Goal: Information Seeking & Learning: Find specific fact

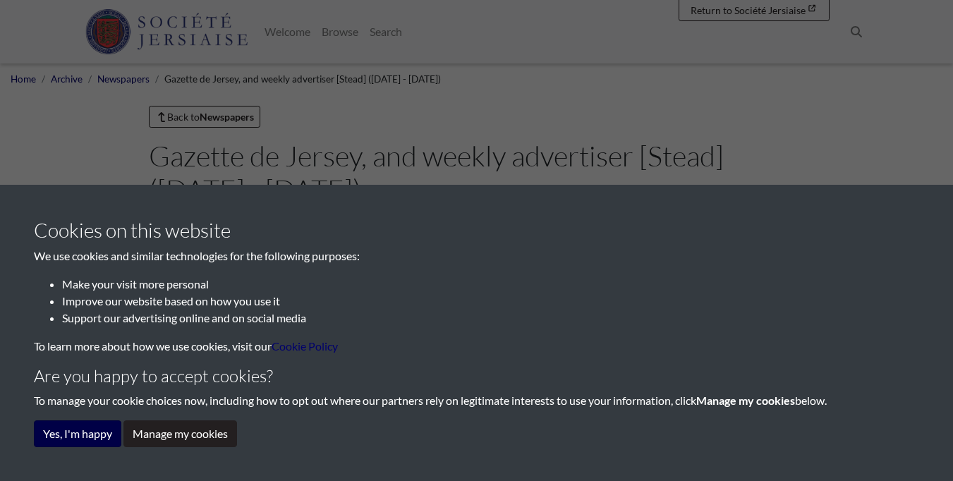
click at [100, 441] on button "Yes, I'm happy" at bounding box center [77, 433] width 87 height 27
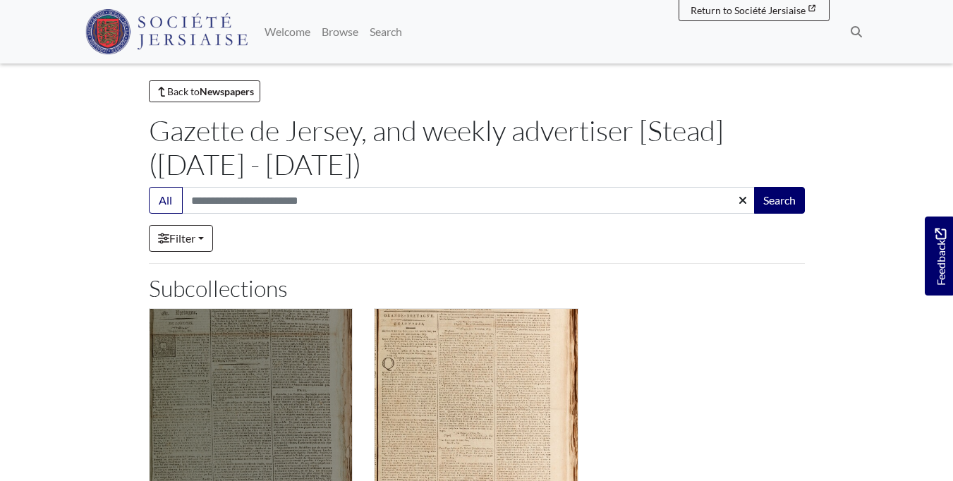
scroll to position [25, 0]
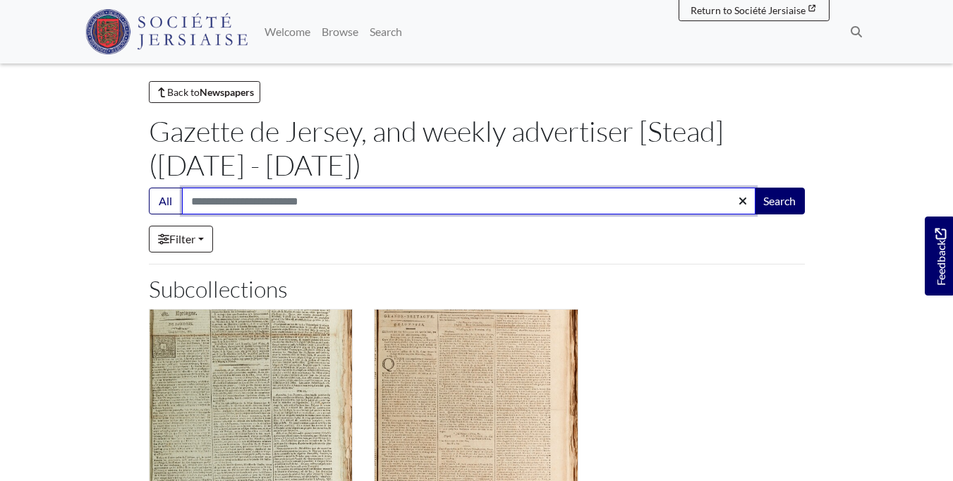
click at [282, 207] on input "Search:" at bounding box center [469, 201] width 574 height 27
type input "**********"
click at [778, 201] on button "Search" at bounding box center [779, 201] width 51 height 27
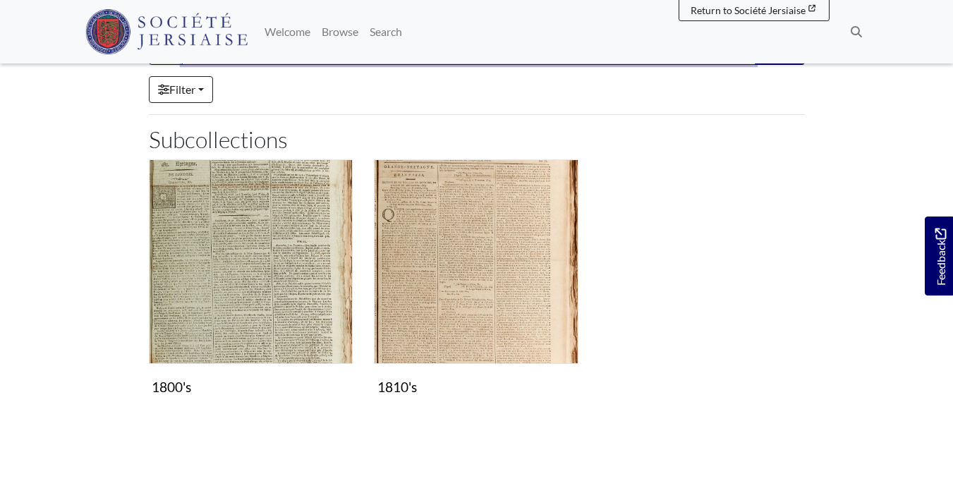
scroll to position [210, 0]
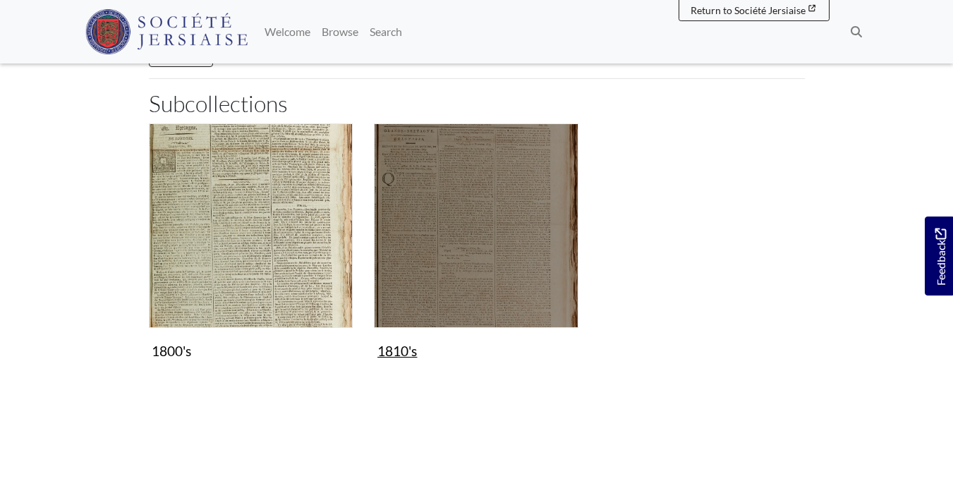
click at [451, 203] on img "Subcollection" at bounding box center [476, 225] width 205 height 205
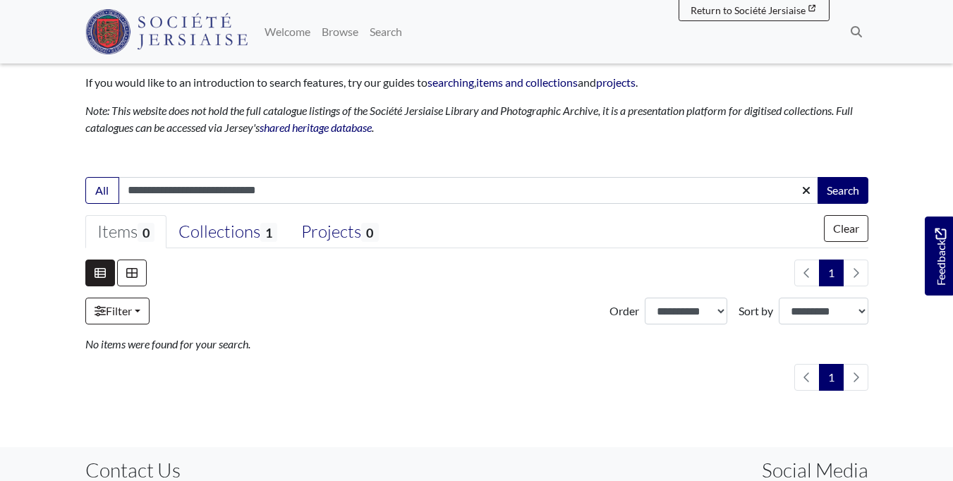
scroll to position [205, 0]
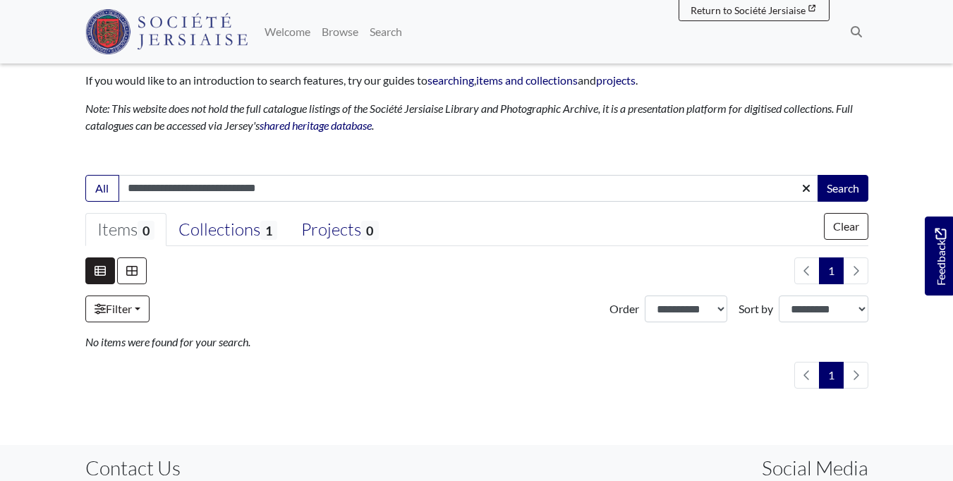
click at [176, 190] on input "**********" at bounding box center [469, 188] width 700 height 27
type input "**********"
click at [842, 187] on button "Search" at bounding box center [843, 188] width 51 height 27
click at [861, 190] on button "Search" at bounding box center [843, 188] width 51 height 27
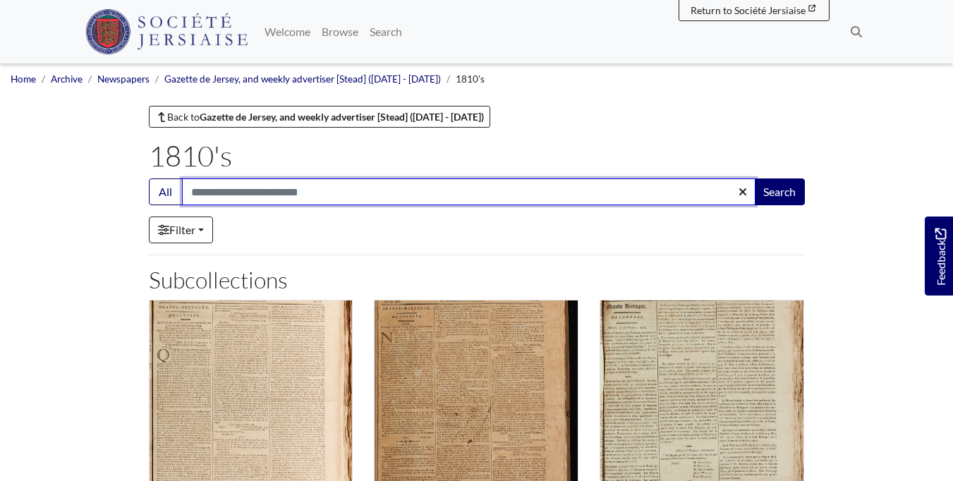
click at [360, 203] on input "Search:" at bounding box center [469, 191] width 574 height 27
type input "**********"
click at [778, 192] on button "Search" at bounding box center [779, 191] width 51 height 27
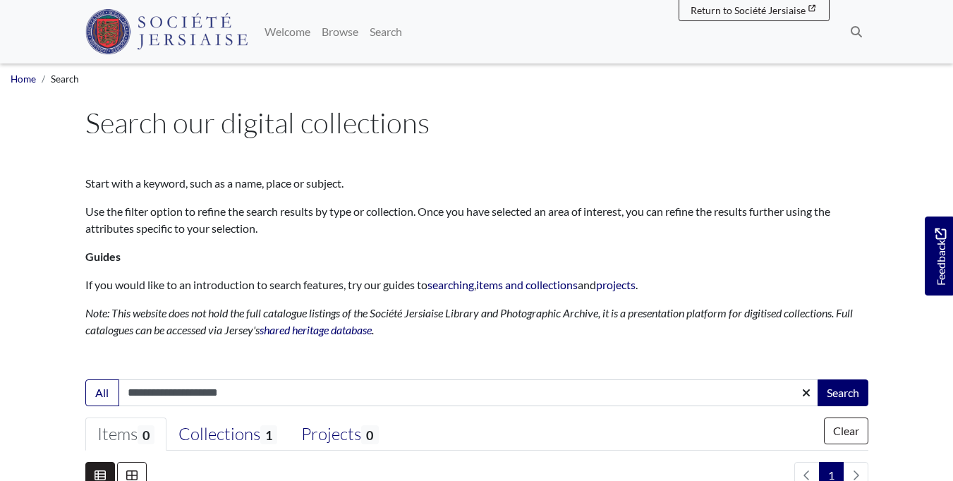
click at [19, 85] on li "Home" at bounding box center [23, 79] width 25 height 14
click at [20, 80] on link "Home" at bounding box center [23, 78] width 25 height 11
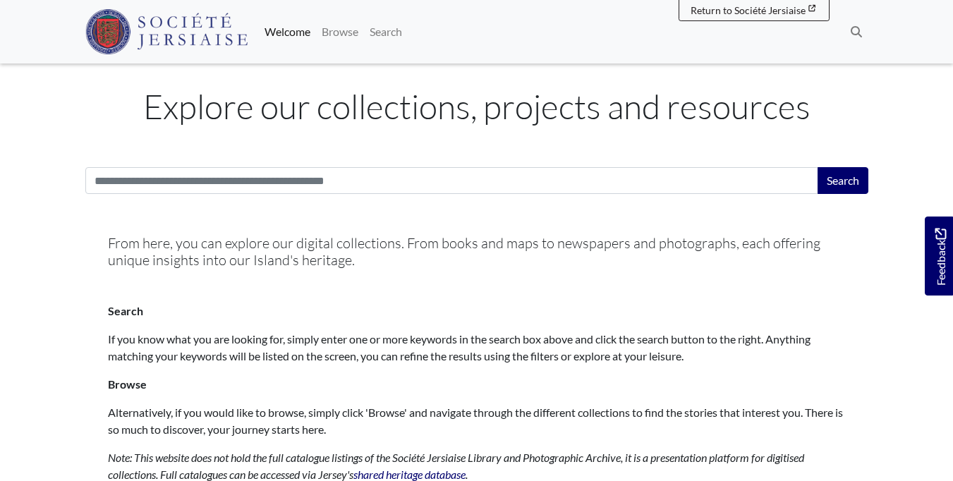
scroll to position [351, 0]
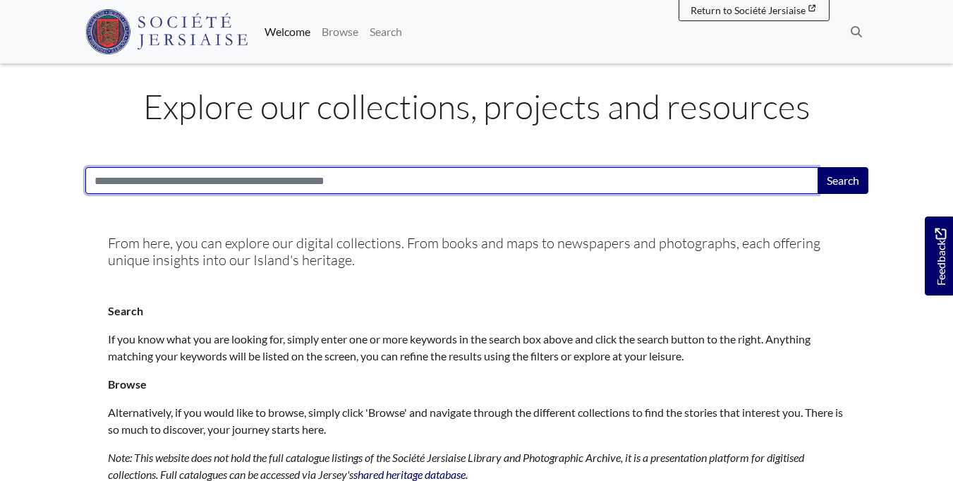
click at [343, 186] on input "Search:" at bounding box center [451, 180] width 733 height 27
type input "**********"
click at [842, 180] on button "Search" at bounding box center [843, 180] width 51 height 27
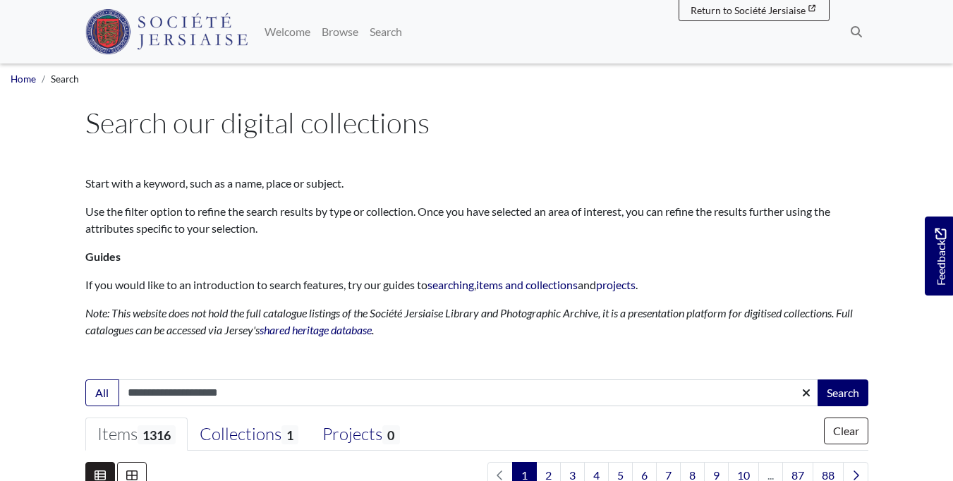
click at [334, 394] on input "**********" at bounding box center [469, 393] width 700 height 27
click at [128, 391] on input "**********" at bounding box center [469, 393] width 700 height 27
type input "**********"
click at [842, 392] on button "Search" at bounding box center [843, 393] width 51 height 27
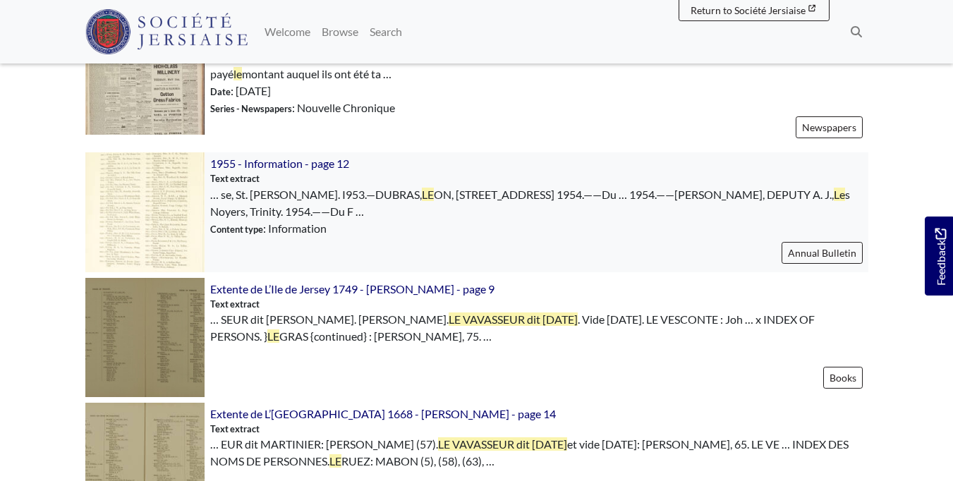
scroll to position [1029, 0]
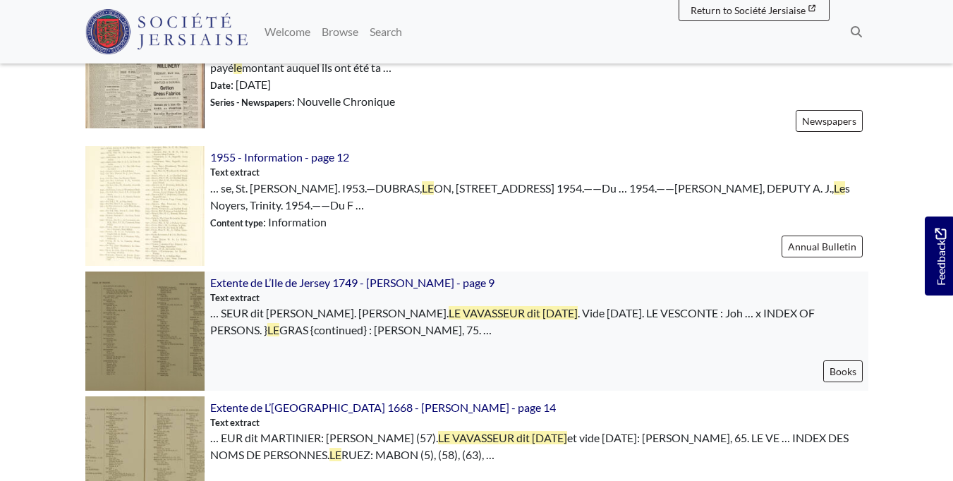
click at [182, 308] on img at bounding box center [144, 331] width 119 height 119
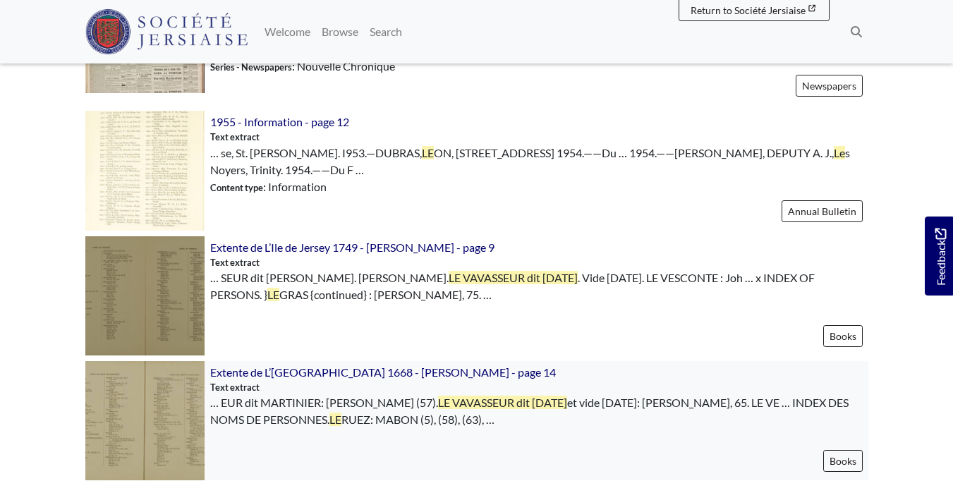
scroll to position [1065, 0]
click at [161, 412] on img at bounding box center [144, 419] width 119 height 119
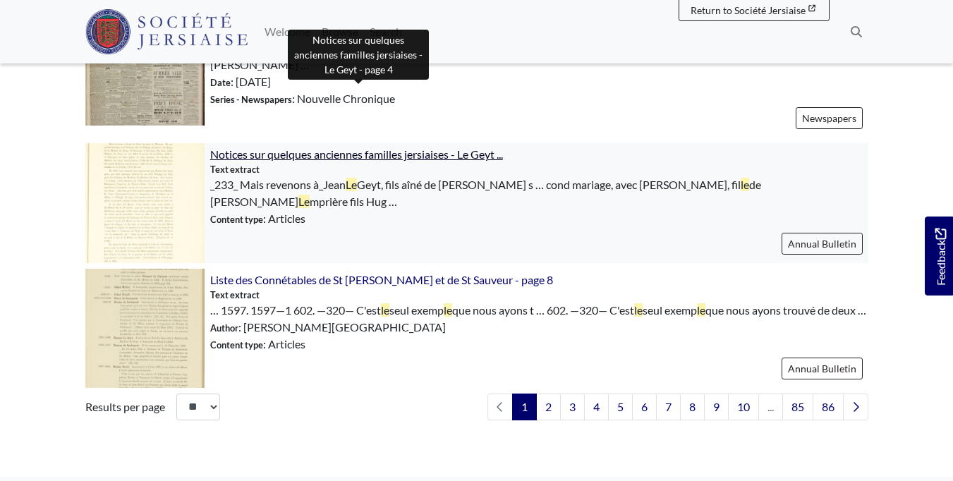
scroll to position [2082, 0]
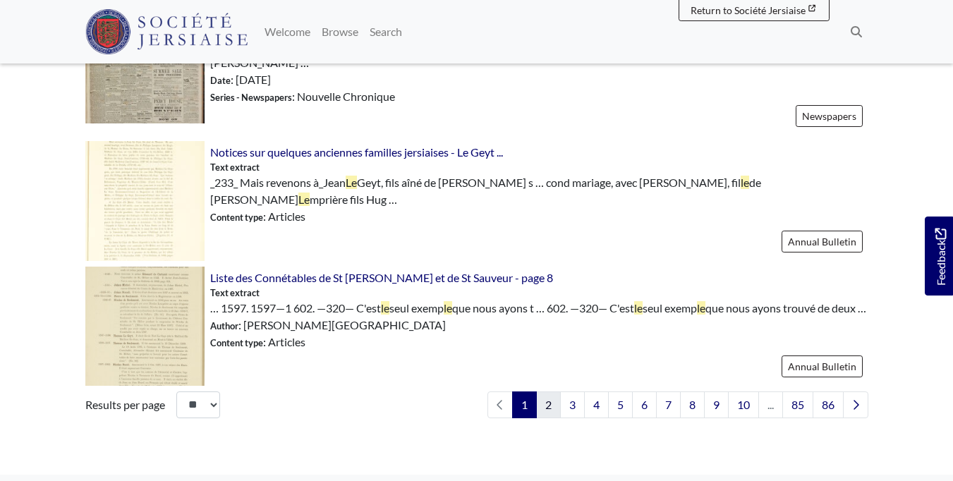
click at [538, 392] on link "2" at bounding box center [548, 405] width 25 height 27
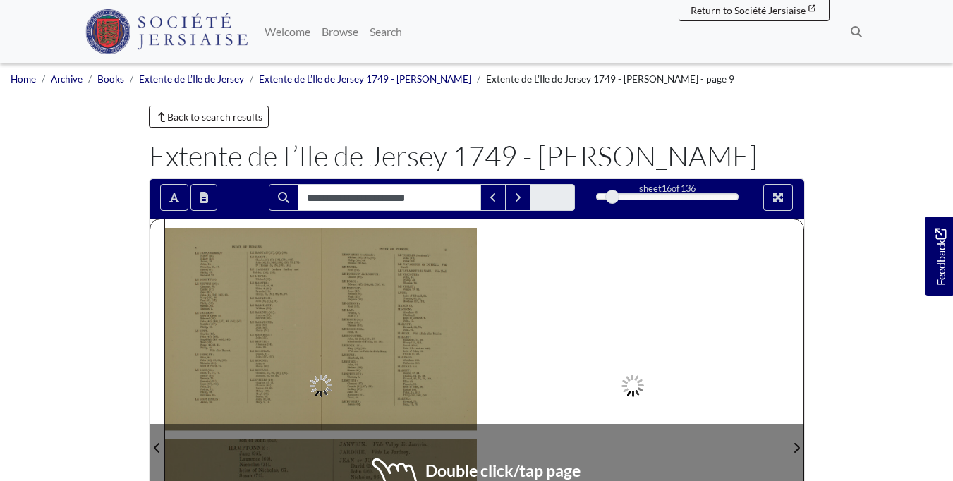
type input "**********"
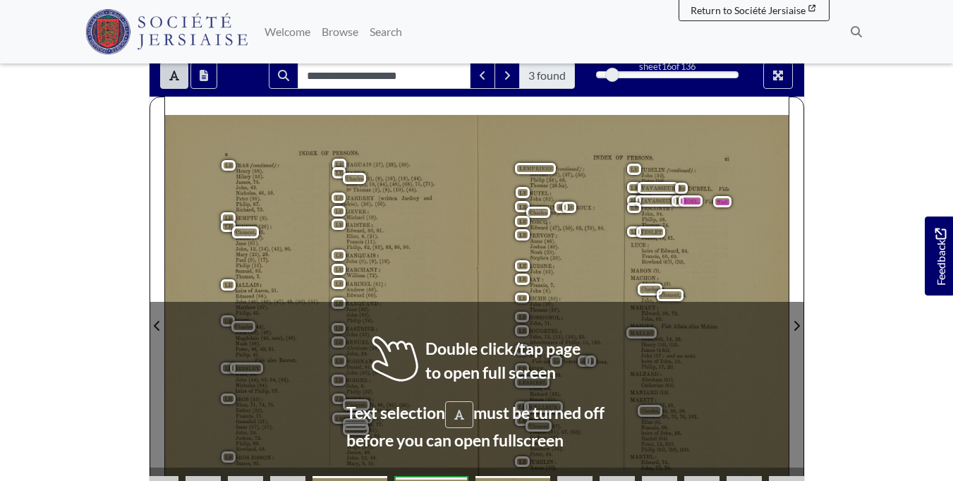
scroll to position [122, 0]
click at [545, 384] on span "LESBIREL" at bounding box center [532, 383] width 28 height 8
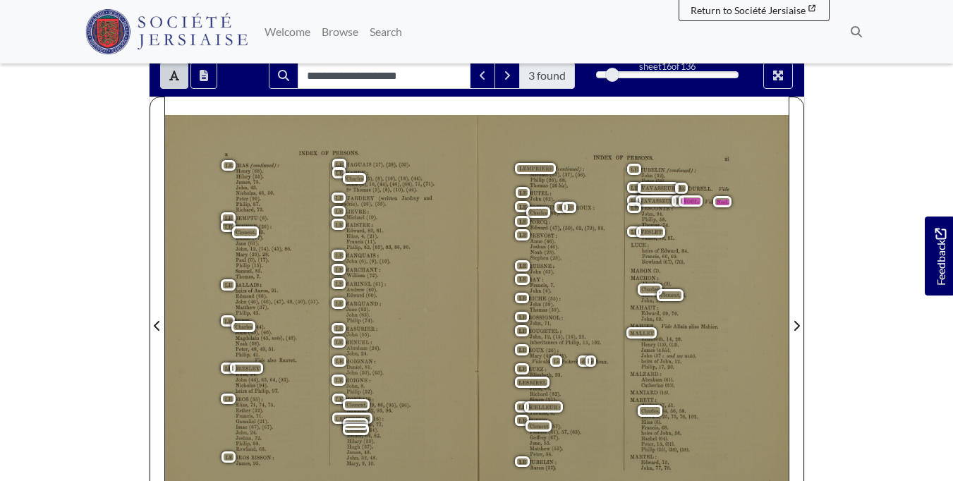
scroll to position [120, 0]
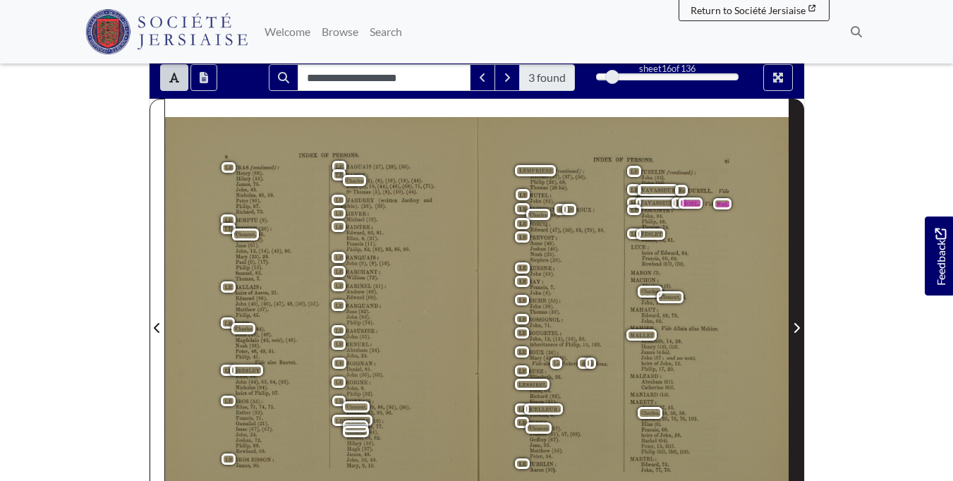
click at [797, 328] on icon "Next Page" at bounding box center [796, 327] width 7 height 11
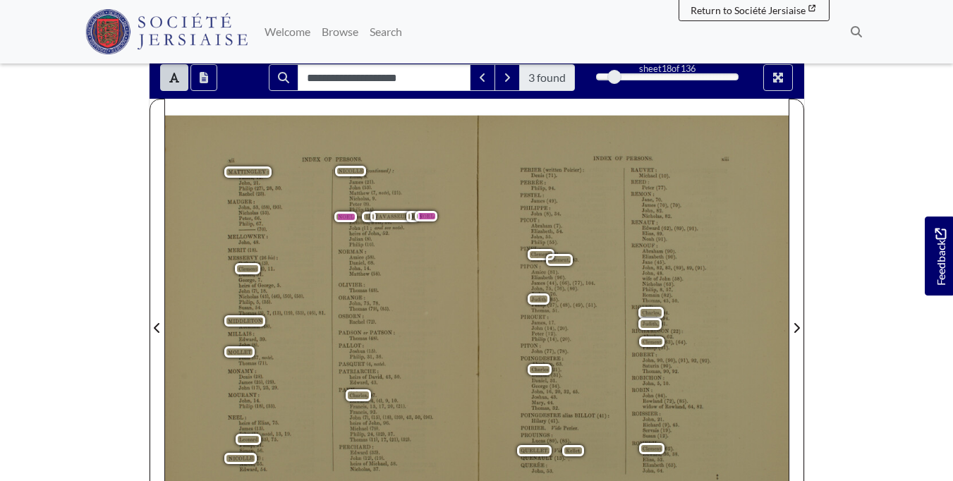
click at [408, 250] on div "xii INDEX OF MATTINGLEY: James, 12. John, 21. Philip (27), 28, 30. Rachel (28).…" at bounding box center [321, 328] width 312 height 425
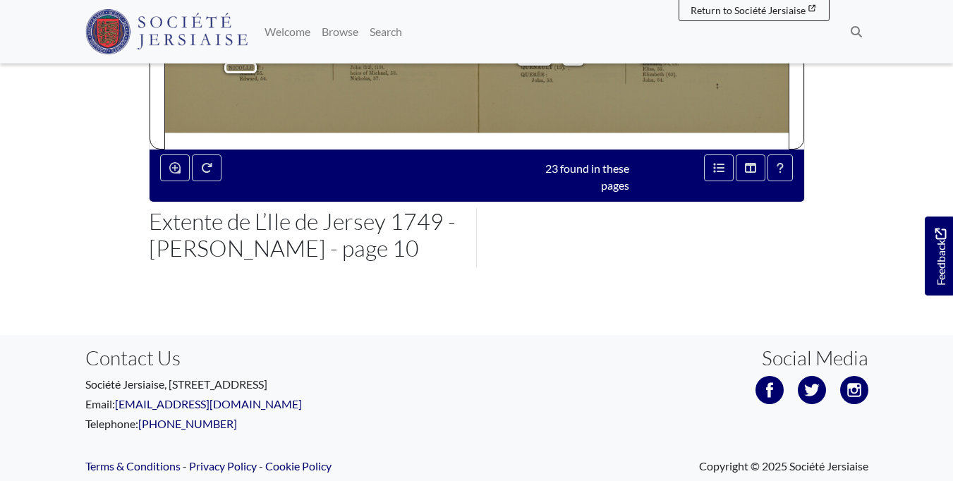
scroll to position [511, 0]
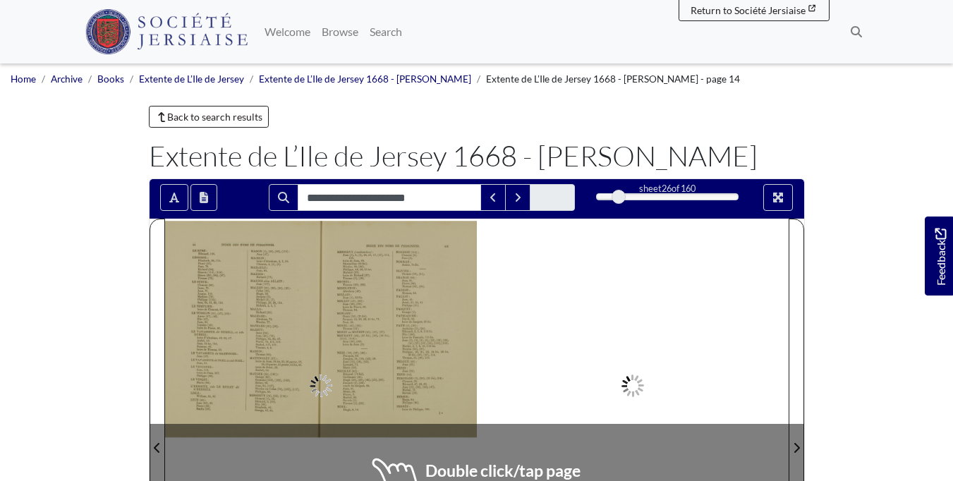
type input "**********"
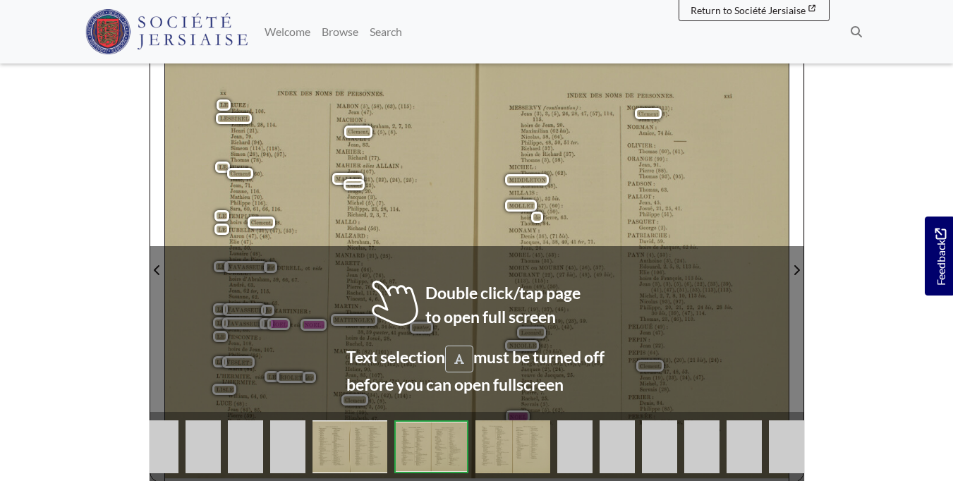
scroll to position [180, 0]
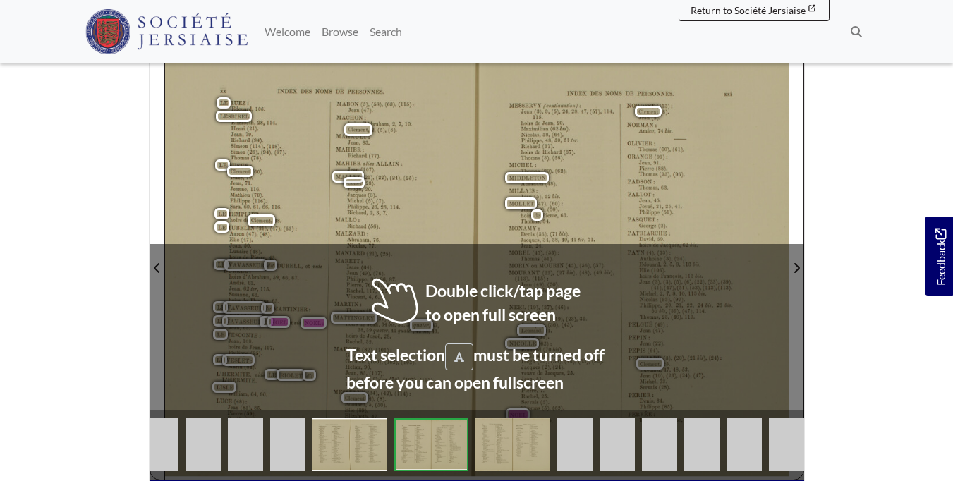
click at [676, 329] on div "[PERSON_NAME]: [PERSON_NAME] (60), (61). ORANGE (99): [PERSON_NAME], 91. [PERSO…" at bounding box center [679, 285] width 105 height 289
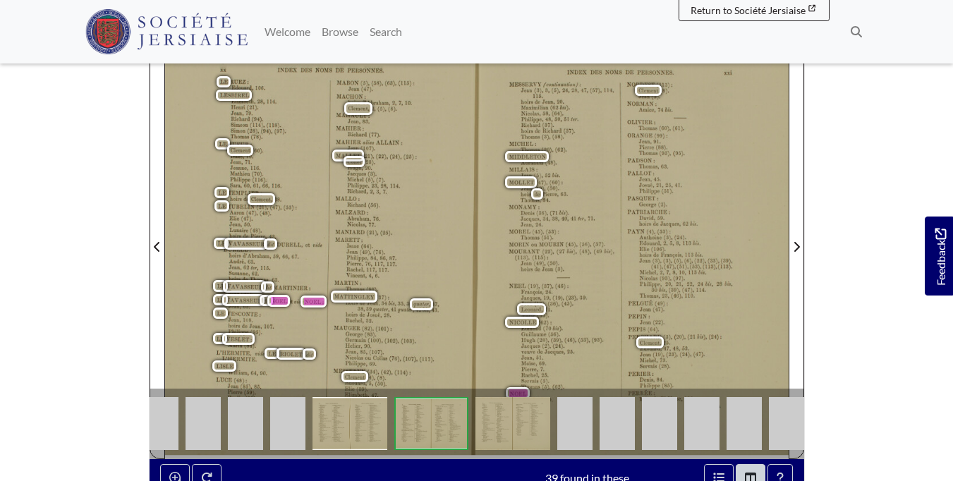
scroll to position [205, 0]
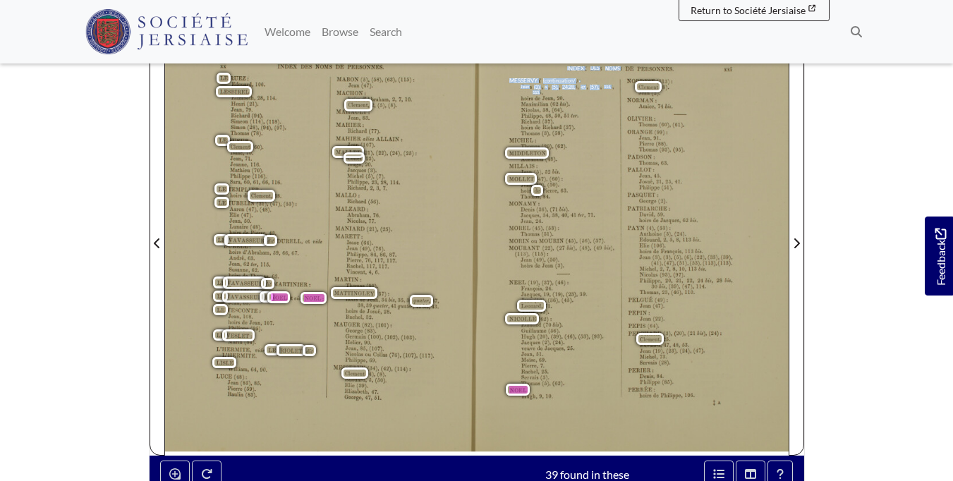
drag, startPoint x: 590, startPoint y: 281, endPoint x: 578, endPoint y: 142, distance: 138.8
click at [578, 142] on div "INDEX DES NOMS [PERSON_NAME] {continuation/ : [PERSON_NAME] (3), a, (5), 24,28,…" at bounding box center [477, 236] width 624 height 437
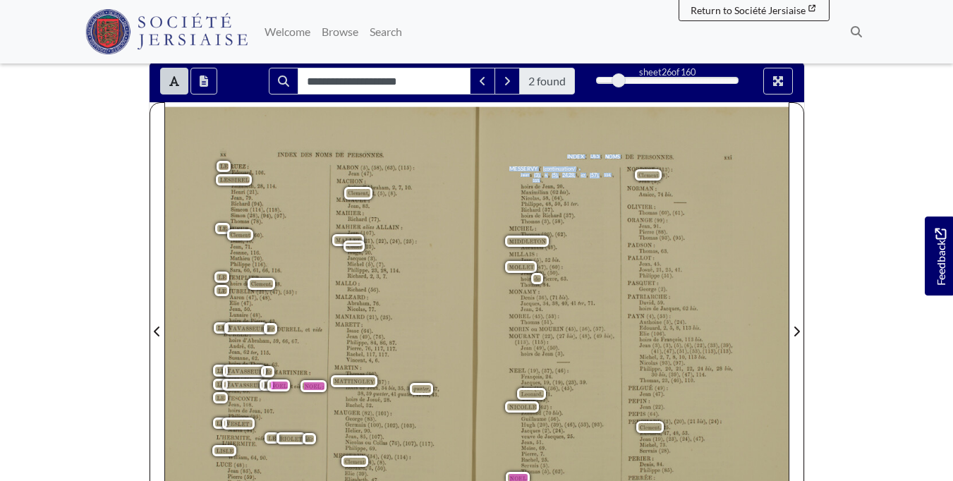
scroll to position [119, 0]
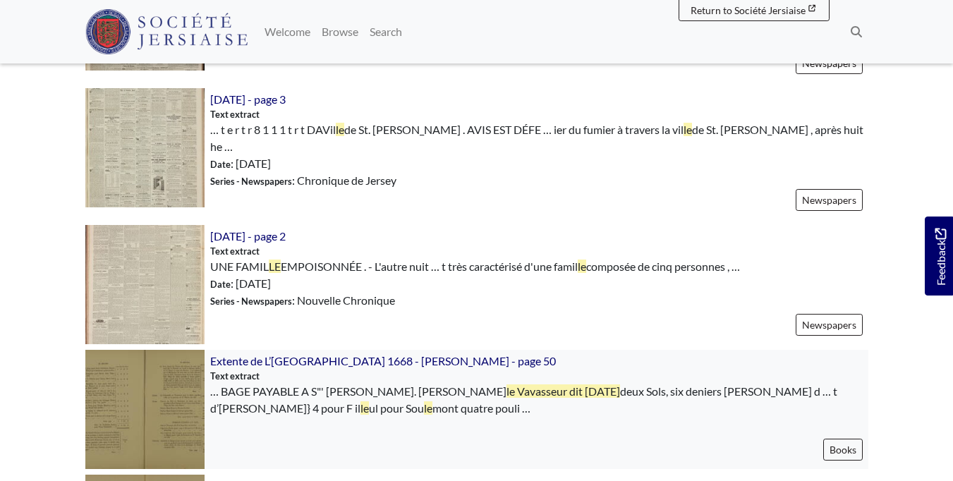
scroll to position [849, 0]
click at [159, 393] on img at bounding box center [144, 409] width 119 height 119
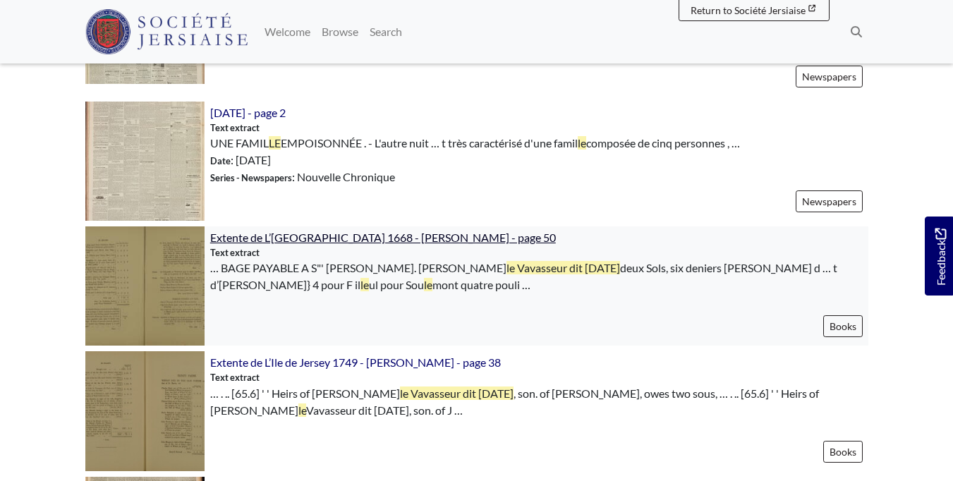
scroll to position [1029, 0]
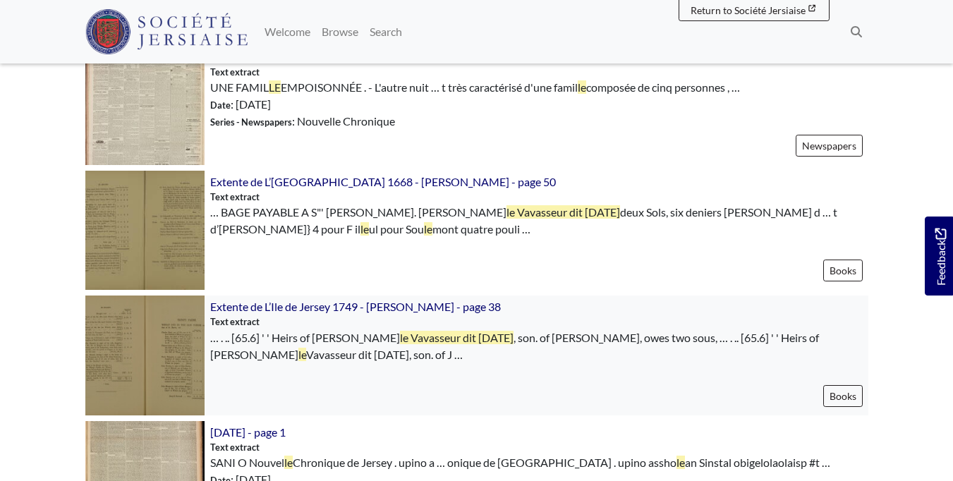
click at [134, 351] on img at bounding box center [144, 355] width 119 height 119
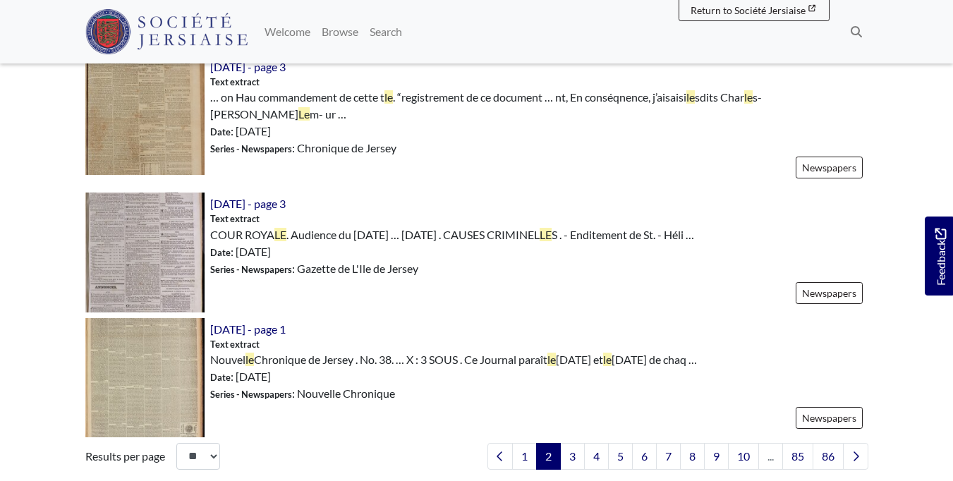
scroll to position [2021, 0]
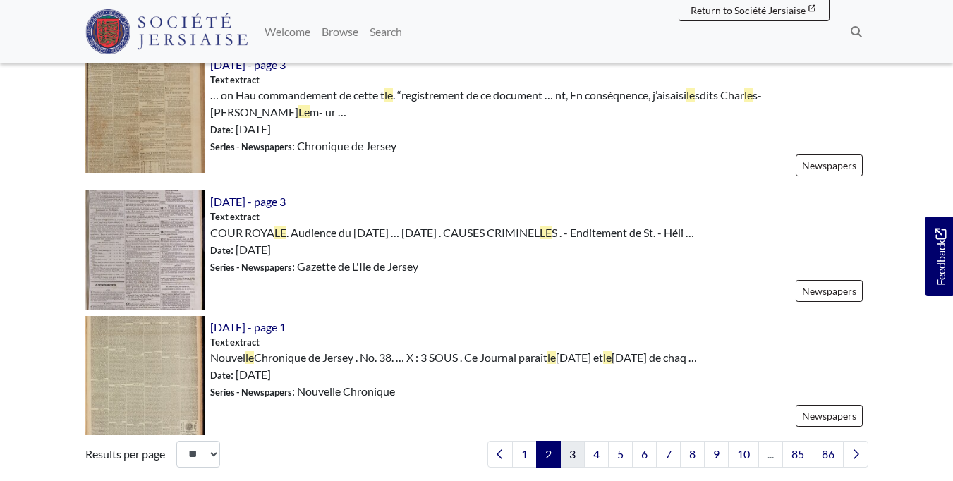
click at [572, 441] on link "3" at bounding box center [572, 454] width 25 height 27
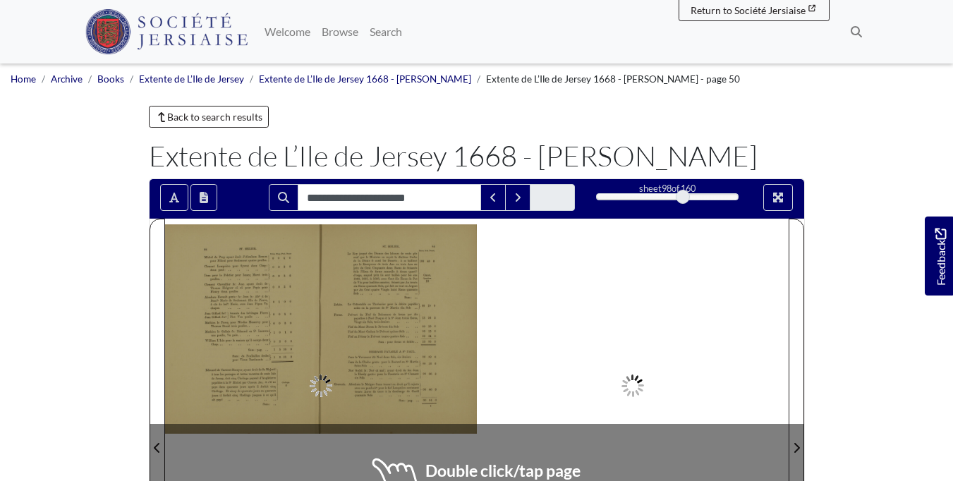
type input "**********"
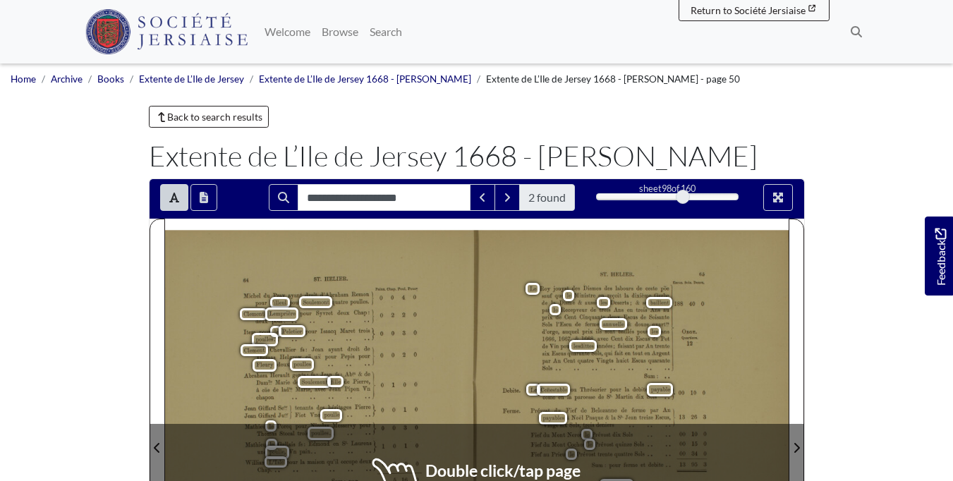
click at [513, 357] on div "Debite. [GEOGRAPHIC_DATA]. [GEOGRAPHIC_DATA]. ST. [PERSON_NAME] jouyst des l)is…" at bounding box center [477, 446] width 624 height 430
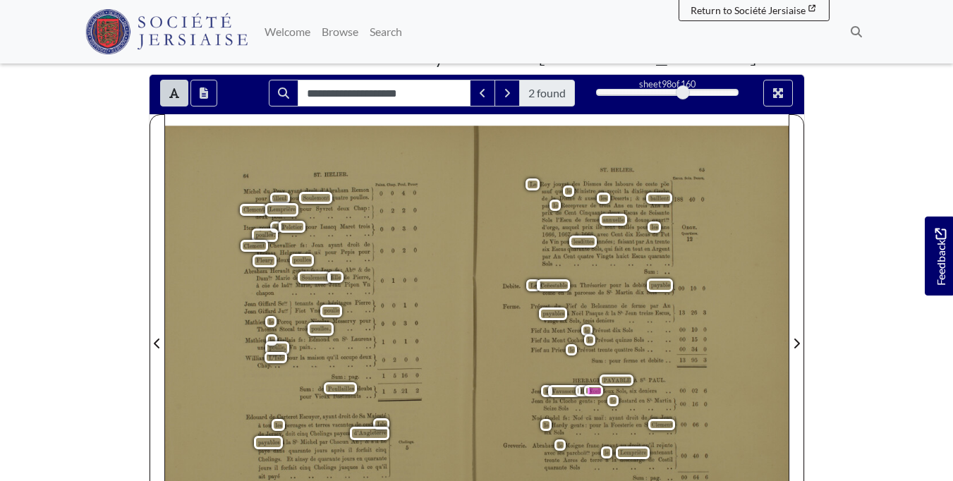
scroll to position [104, 0]
click at [519, 406] on div "Debite. Ferme. Greverie. ST. HELIE R. Le Roy jouyst des l)ismes des labours de …" at bounding box center [477, 341] width 624 height 430
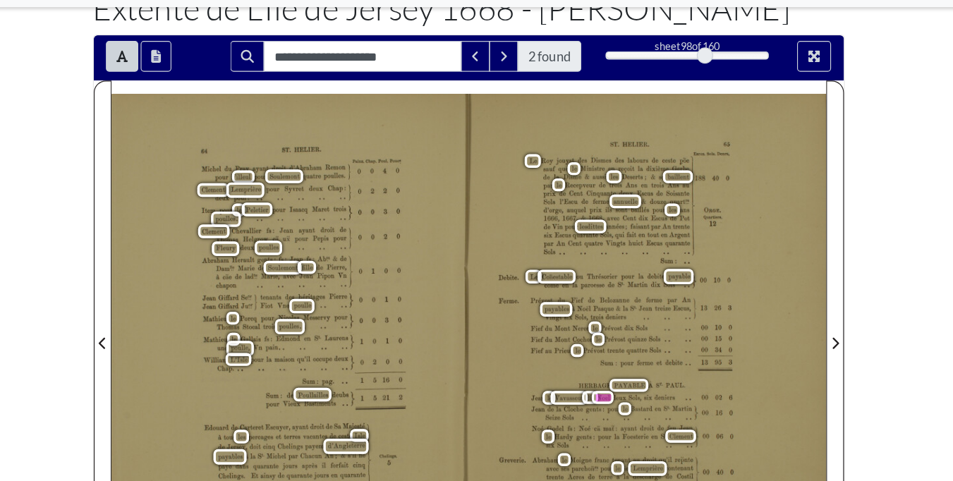
scroll to position [79, 0]
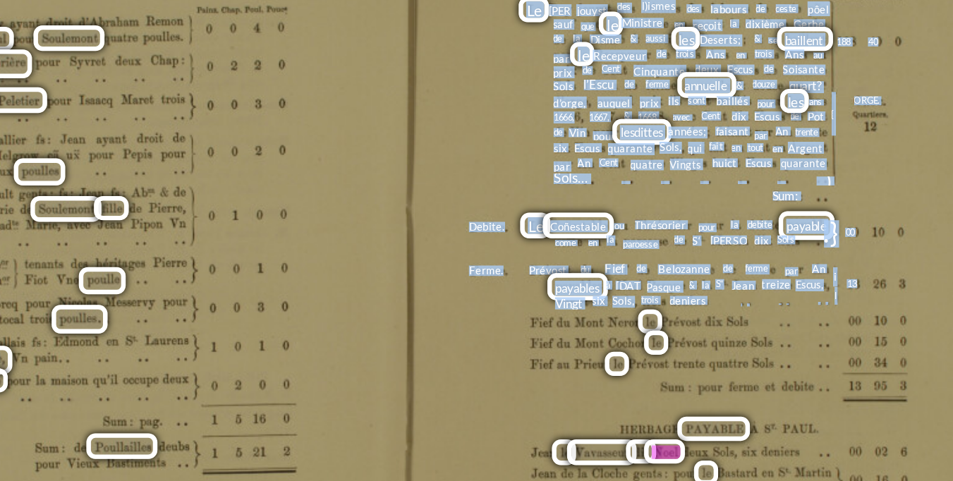
drag, startPoint x: 248, startPoint y: 157, endPoint x: 202, endPoint y: 73, distance: 94.7
click at [202, 152] on div "Debite. Ferme. Greverie. ST. HELIE R. Le Roy jouyst des l)ismes des labours de …" at bounding box center [477, 367] width 624 height 430
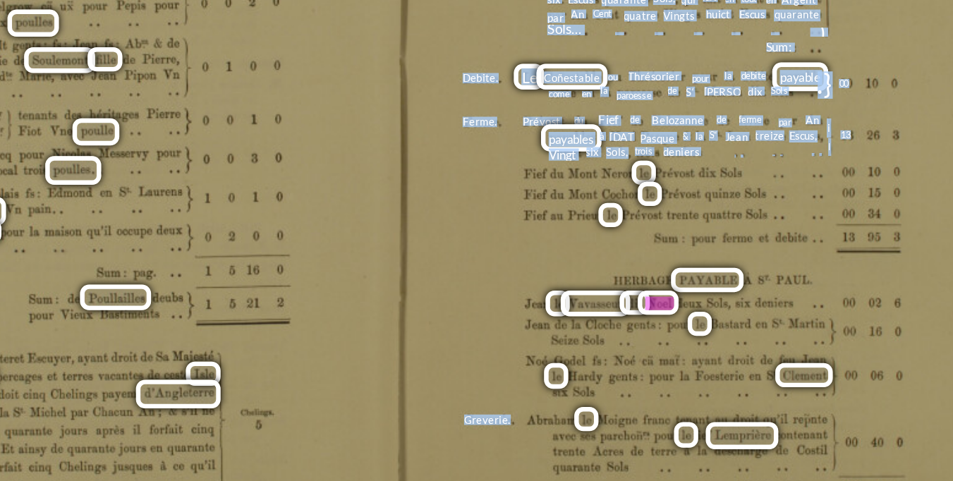
scroll to position [104, 0]
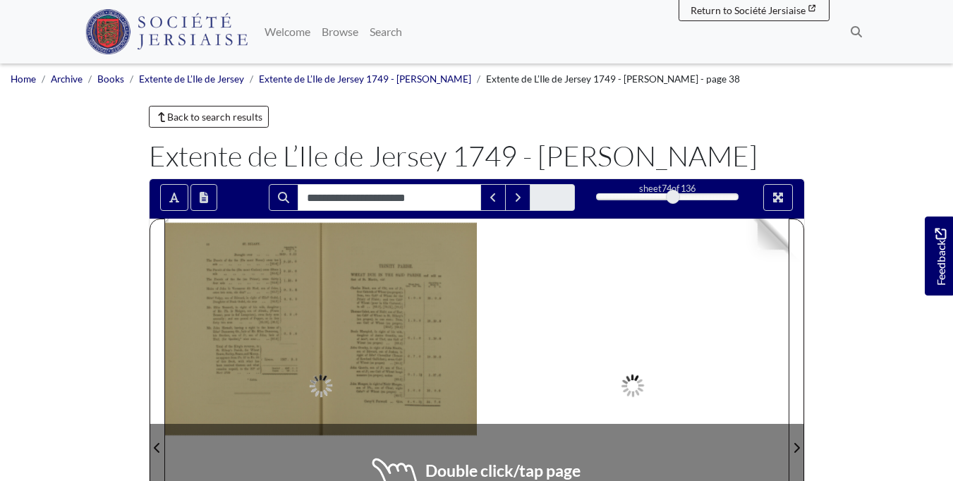
scroll to position [0, 1]
type input "**********"
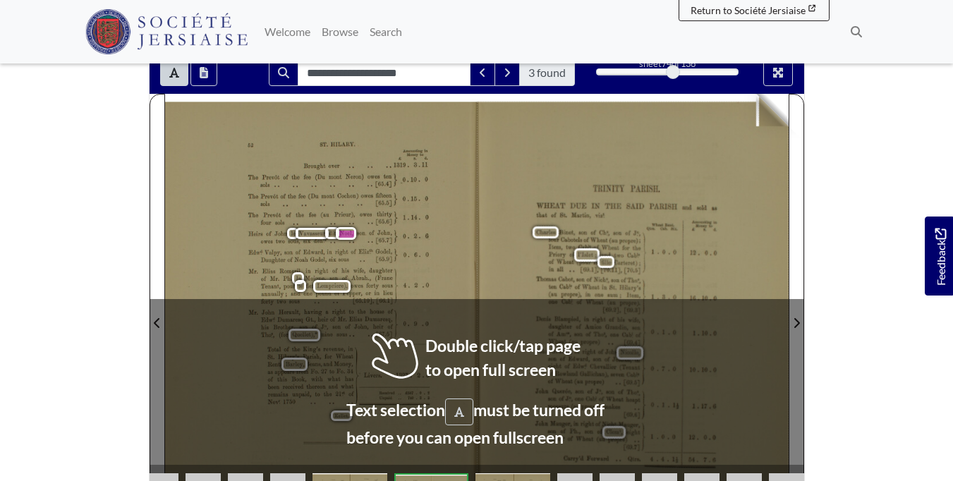
scroll to position [125, 0]
click at [473, 260] on div at bounding box center [477, 314] width 624 height 441
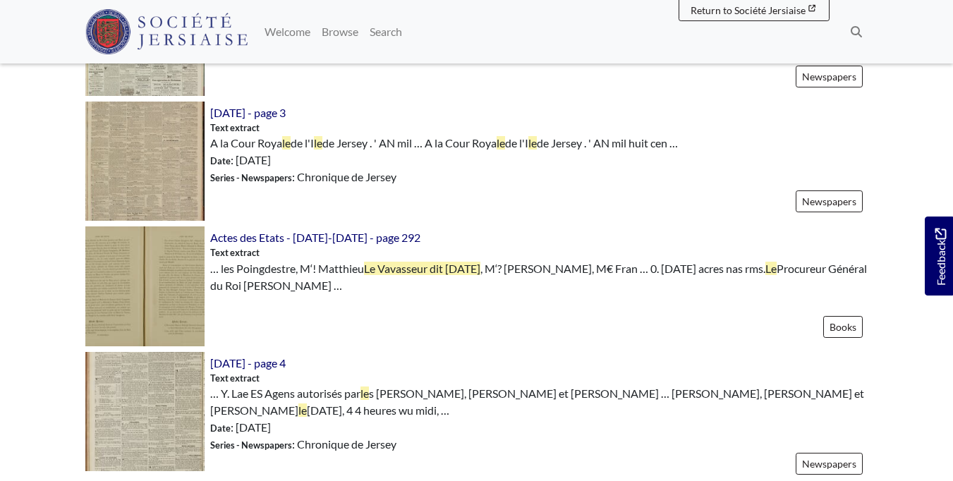
scroll to position [957, 0]
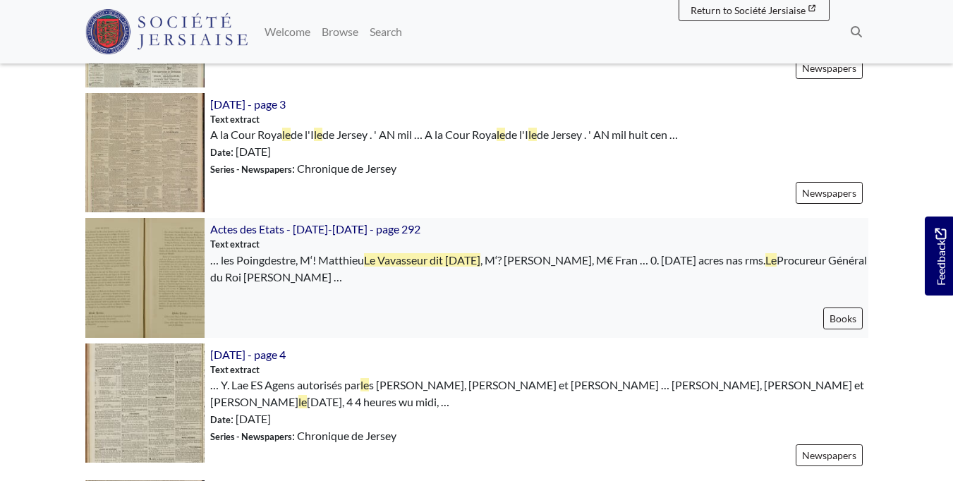
click at [146, 279] on img at bounding box center [144, 277] width 119 height 119
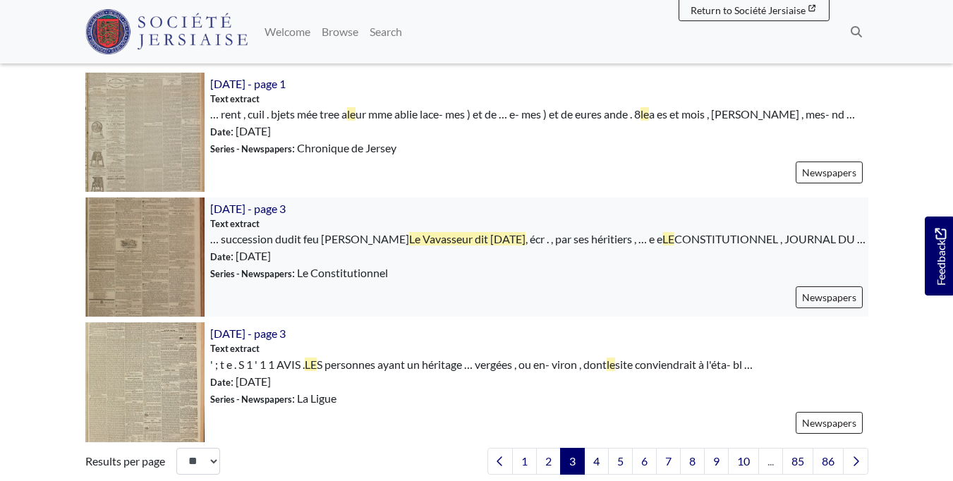
scroll to position [2051, 0]
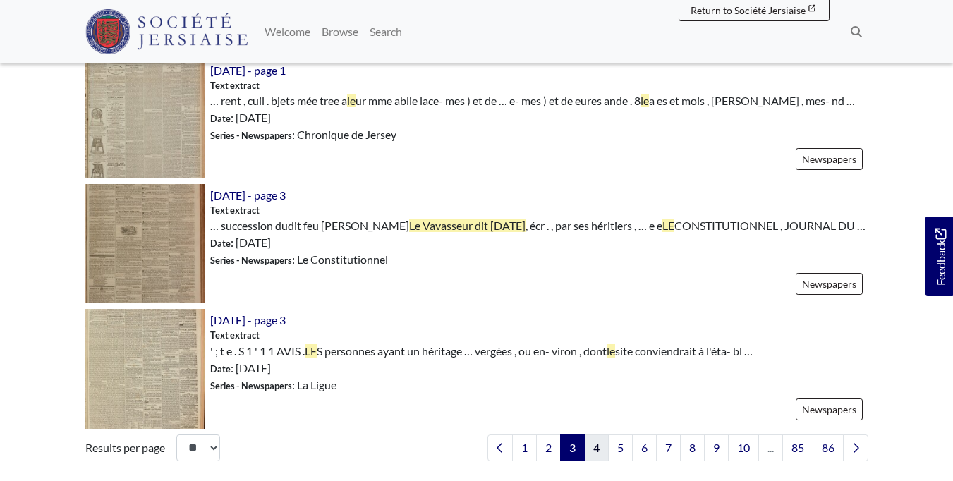
click at [603, 435] on link "4" at bounding box center [596, 448] width 25 height 27
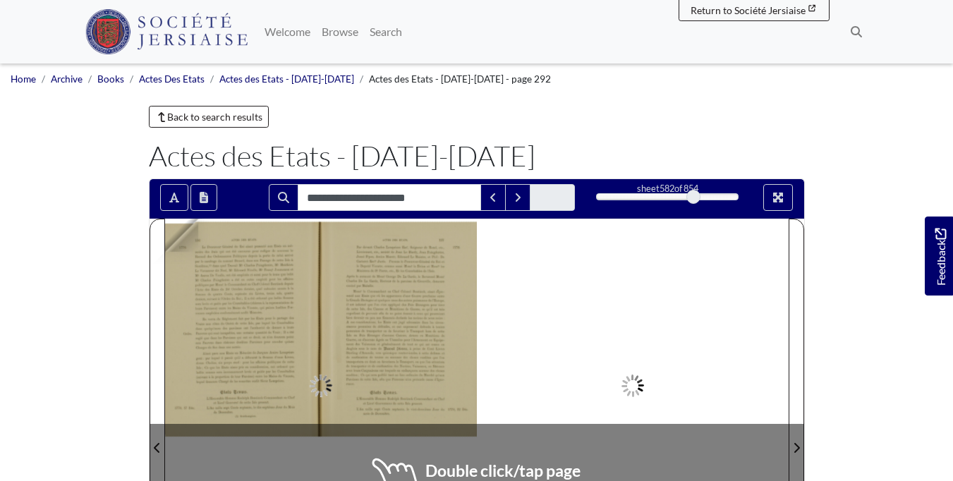
type input "**********"
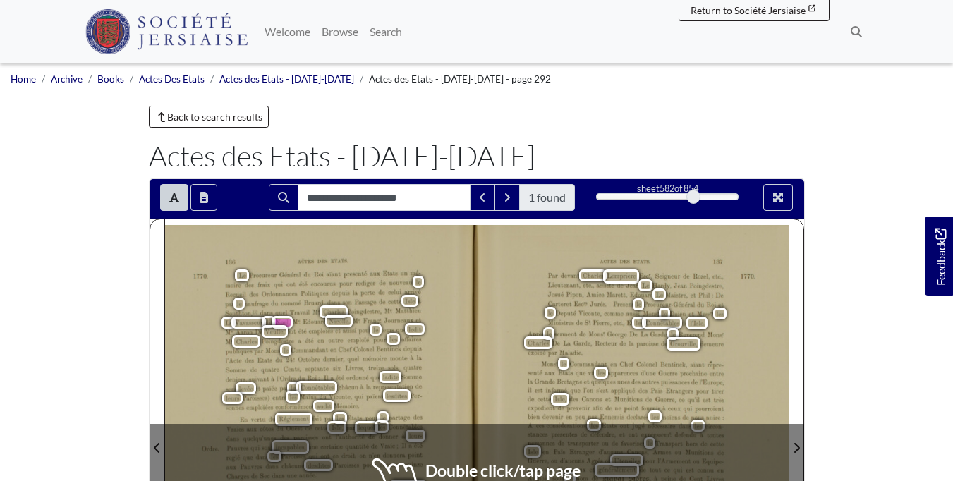
click at [487, 451] on div "Ami—‘s nas mns. 137 Par devant Charles Lempriere FÆCÏ, Seigneur de Rozel, etc.,…" at bounding box center [477, 442] width 624 height 435
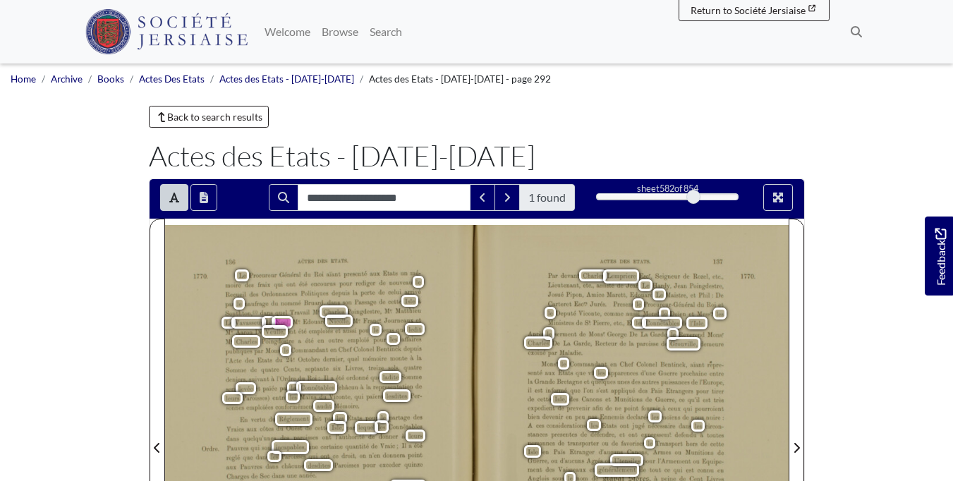
click at [314, 308] on div "Le Procureur Général du Roi aïant presenté aux Etats un mé- moire des fraix qui…" at bounding box center [323, 335] width 196 height 131
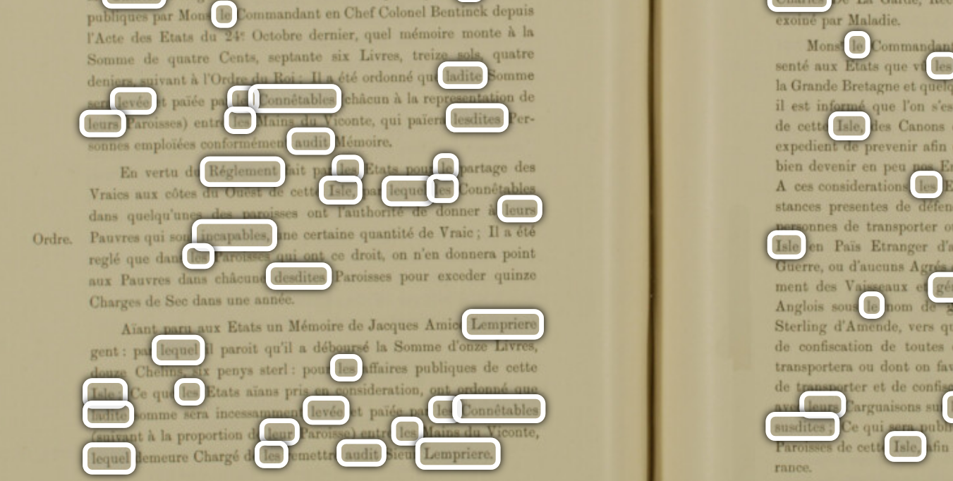
scroll to position [82, 0]
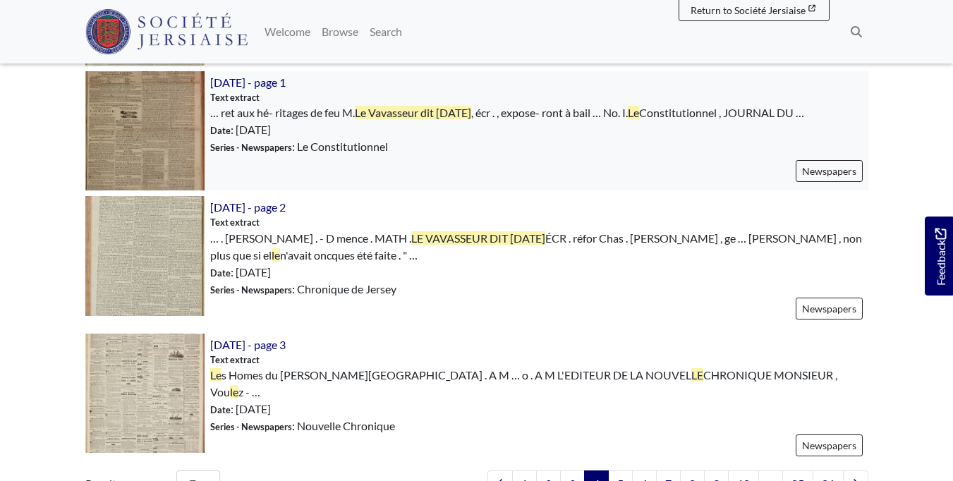
scroll to position [2017, 0]
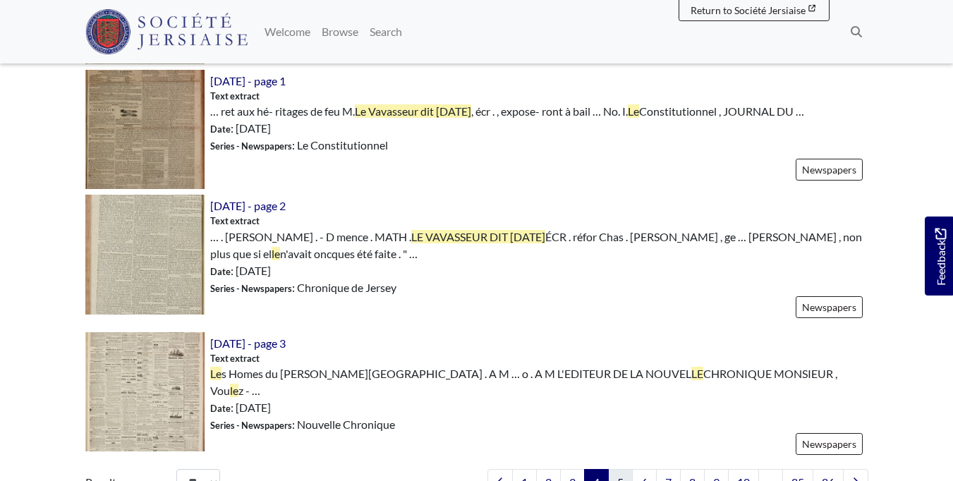
click at [625, 469] on link "5" at bounding box center [620, 482] width 25 height 27
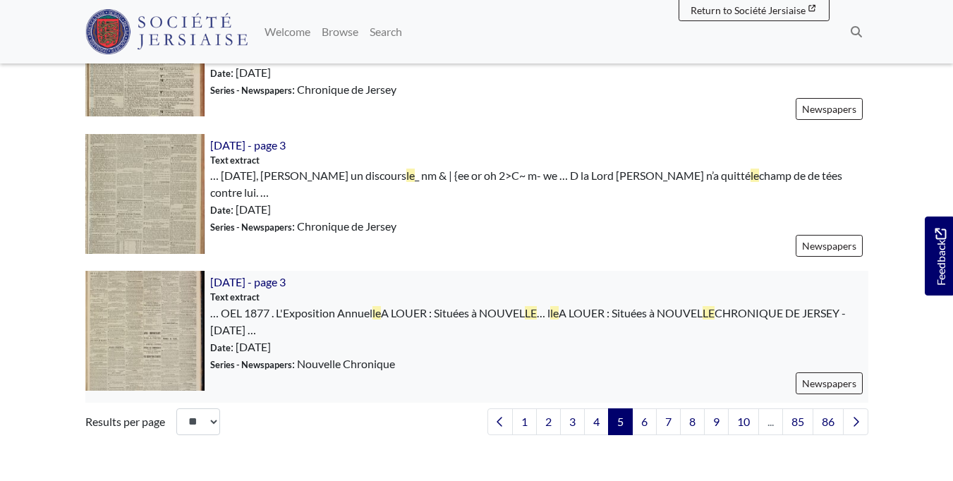
scroll to position [2094, 0]
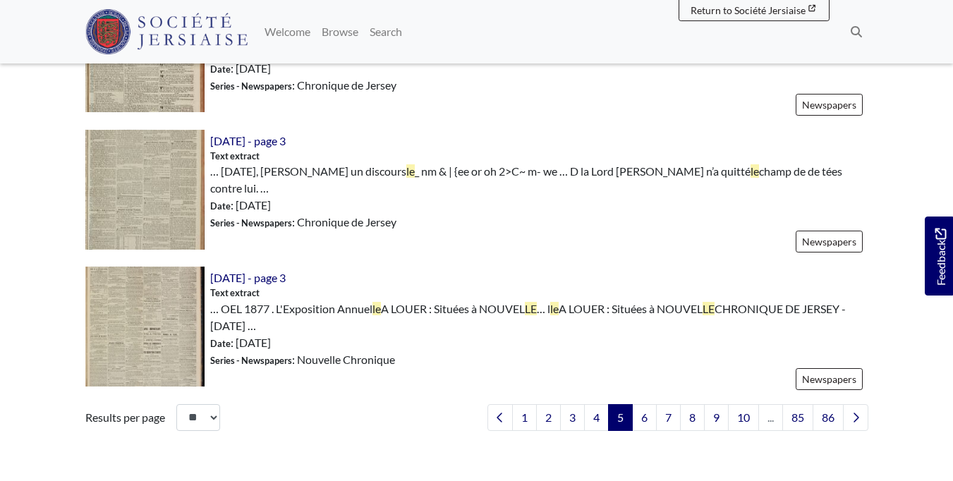
click at [640, 404] on link "6" at bounding box center [644, 417] width 25 height 27
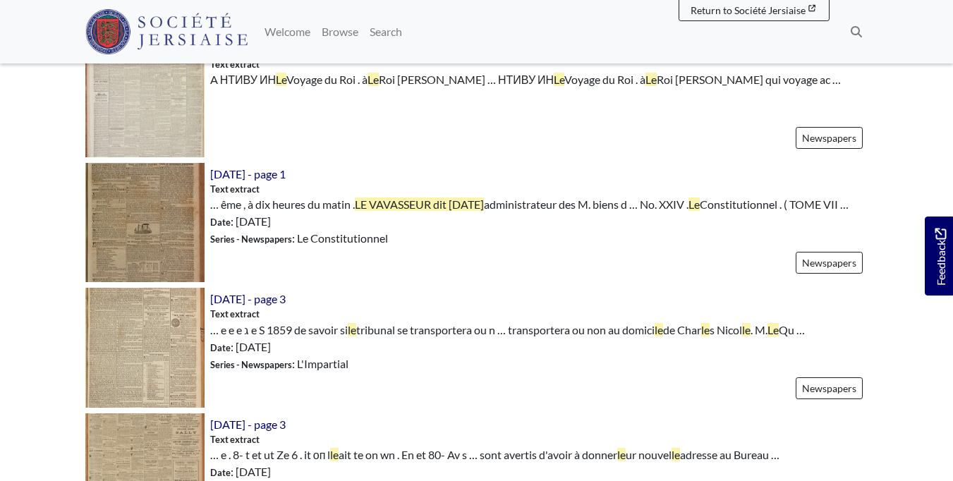
scroll to position [1430, 0]
